Goal: Task Accomplishment & Management: Manage account settings

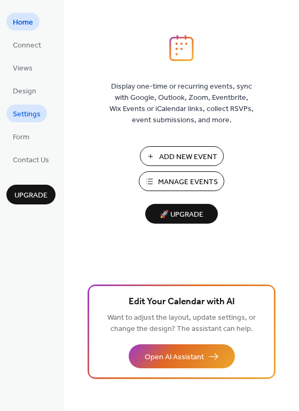
click at [19, 117] on span "Settings" at bounding box center [27, 114] width 28 height 11
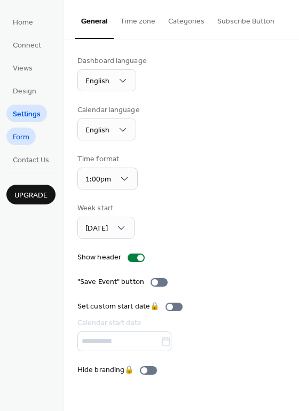
click at [24, 132] on span "Form" at bounding box center [21, 137] width 17 height 11
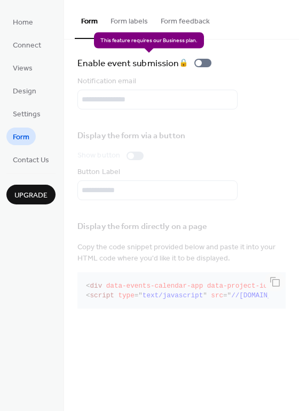
click at [207, 59] on div "Enable event submission 🔒" at bounding box center [146, 62] width 138 height 15
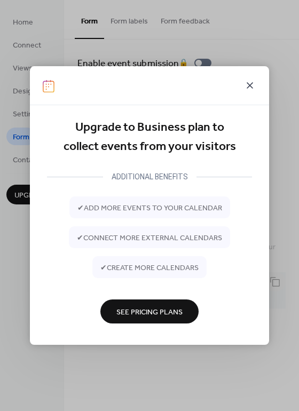
click at [245, 88] on icon at bounding box center [249, 85] width 13 height 13
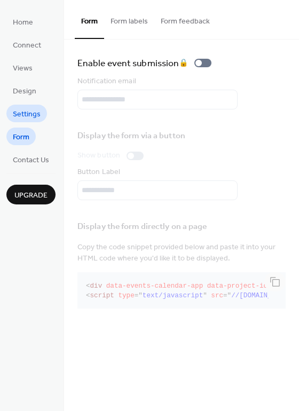
click at [34, 115] on span "Settings" at bounding box center [27, 114] width 28 height 11
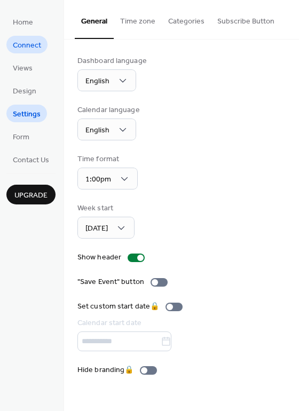
click at [27, 45] on span "Connect" at bounding box center [27, 45] width 28 height 11
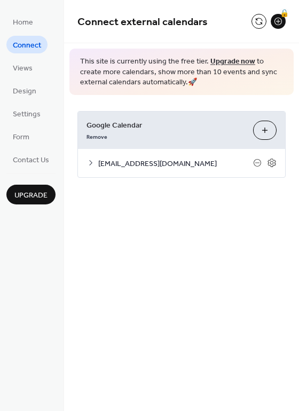
click at [89, 164] on icon at bounding box center [90, 162] width 9 height 9
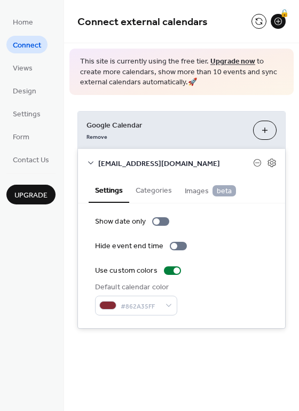
click at [148, 188] on button "Categories" at bounding box center [153, 189] width 49 height 25
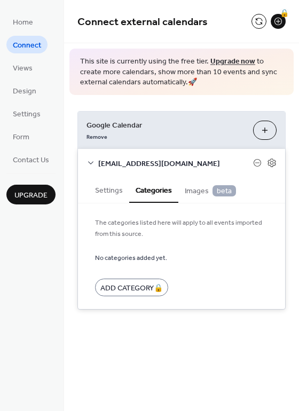
click at [191, 191] on span "Images beta" at bounding box center [209, 191] width 51 height 12
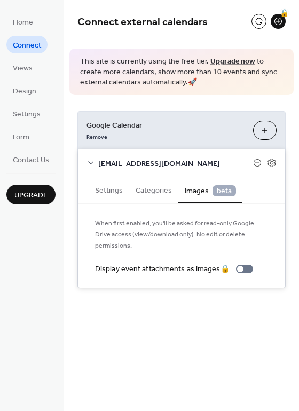
click at [28, 44] on span "Connect" at bounding box center [27, 45] width 28 height 11
click at [25, 28] on span "Home" at bounding box center [23, 22] width 20 height 11
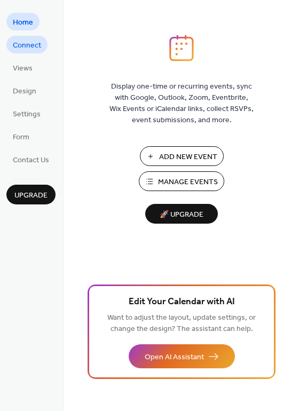
click at [25, 47] on span "Connect" at bounding box center [27, 45] width 28 height 11
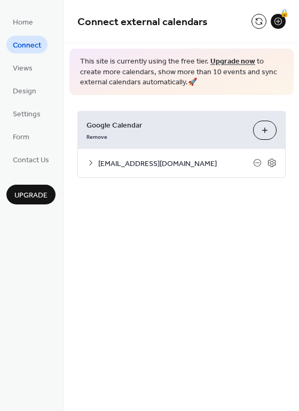
click at [87, 164] on icon at bounding box center [90, 162] width 9 height 9
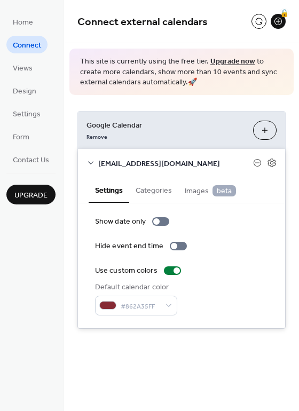
click at [87, 164] on icon at bounding box center [90, 162] width 9 height 9
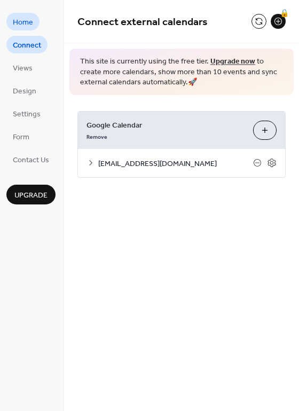
click at [30, 21] on span "Home" at bounding box center [23, 22] width 20 height 11
